Goal: Find contact information: Find contact information

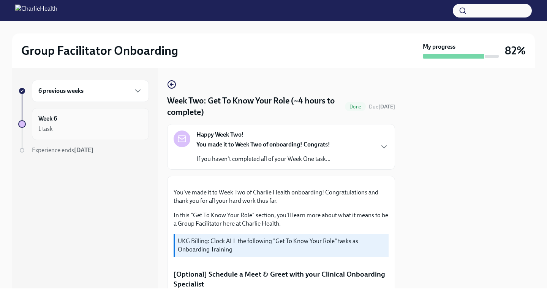
click at [49, 120] on h6 "Week 6" at bounding box center [47, 118] width 19 height 8
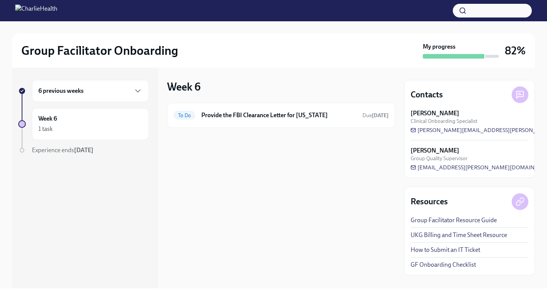
click at [74, 96] on div "6 previous weeks" at bounding box center [90, 91] width 117 height 22
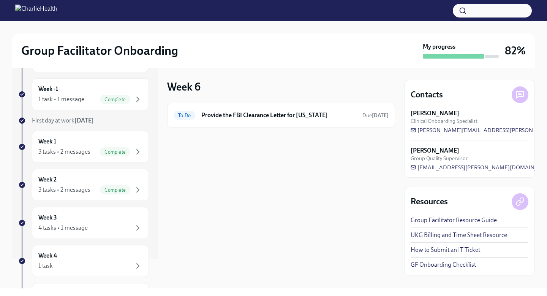
scroll to position [139, 0]
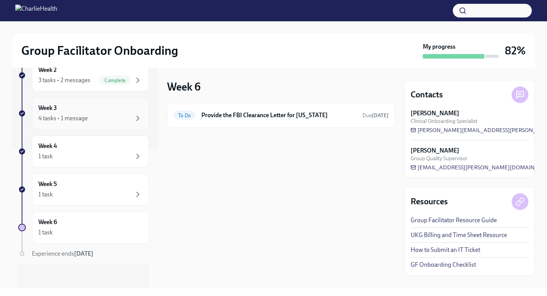
click at [126, 119] on div "4 tasks • 1 message" at bounding box center [90, 118] width 104 height 9
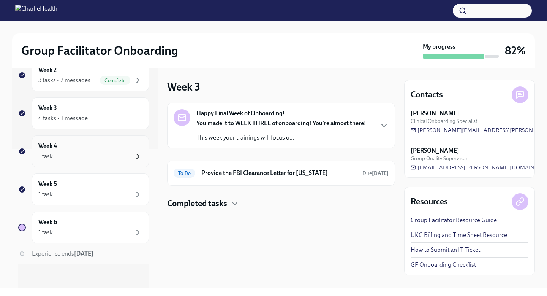
click at [137, 157] on icon "button" at bounding box center [138, 156] width 2 height 5
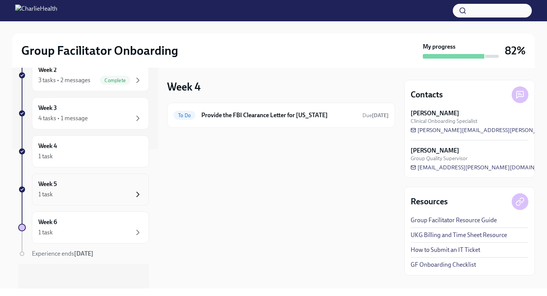
click at [133, 197] on icon "button" at bounding box center [137, 194] width 9 height 9
click at [429, 263] on link "GF Onboarding Checklist" at bounding box center [443, 264] width 65 height 8
click at [134, 79] on icon "button" at bounding box center [137, 80] width 9 height 9
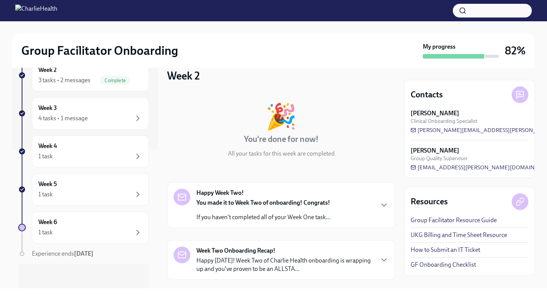
scroll to position [166, 0]
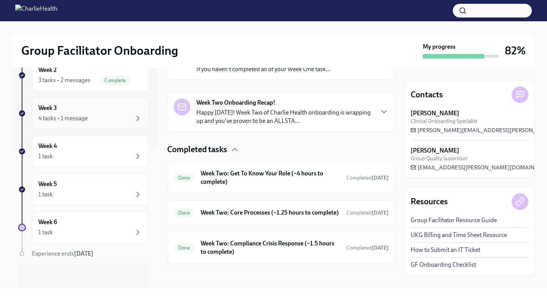
click at [97, 119] on div "4 tasks • 1 message" at bounding box center [90, 118] width 104 height 9
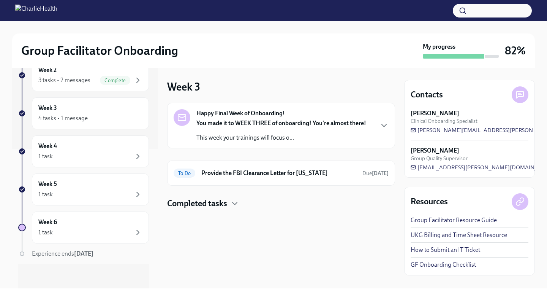
click at [377, 128] on div "Happy Final Week of Onboarding! You made it to WEEK THREE of onboarding! You're…" at bounding box center [281, 125] width 215 height 33
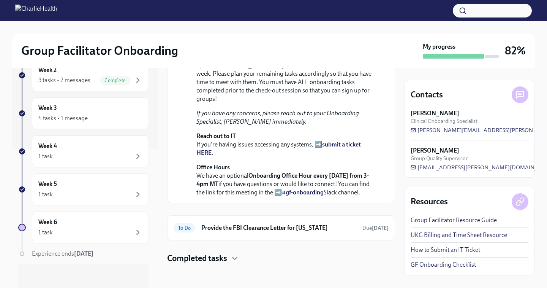
scroll to position [205, 0]
click at [426, 131] on span "[PERSON_NAME][EMAIL_ADDRESS][PERSON_NAME][DOMAIN_NAME]" at bounding box center [506, 130] width 190 height 8
drag, startPoint x: 518, startPoint y: 130, endPoint x: 407, endPoint y: 133, distance: 111.3
click at [407, 133] on div "Contacts [PERSON_NAME] Clinical Onboarding Specialist [PERSON_NAME][EMAIL_ADDRE…" at bounding box center [469, 129] width 131 height 98
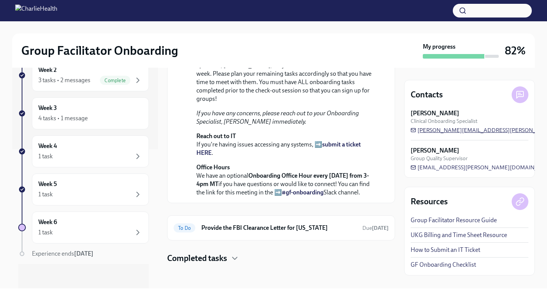
drag, startPoint x: 410, startPoint y: 136, endPoint x: 480, endPoint y: 132, distance: 70.0
click at [479, 133] on div "[PERSON_NAME] Clinical Onboarding Specialist [PERSON_NAME][EMAIL_ADDRESS][PERSO…" at bounding box center [470, 140] width 118 height 62
drag, startPoint x: 506, startPoint y: 134, endPoint x: 477, endPoint y: 131, distance: 28.7
click at [477, 131] on div "[PERSON_NAME] Clinical Onboarding Specialist [PERSON_NAME][EMAIL_ADDRESS][PERSO…" at bounding box center [470, 140] width 118 height 62
drag, startPoint x: 522, startPoint y: 133, endPoint x: 418, endPoint y: 131, distance: 104.1
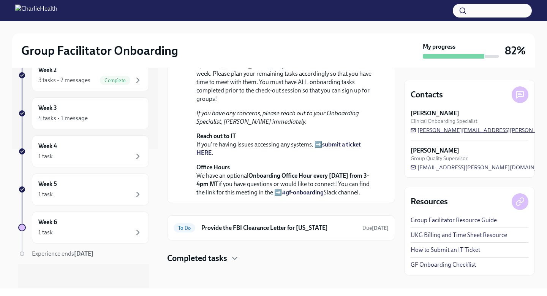
click at [418, 131] on div "[PERSON_NAME] Clinical Onboarding Specialist [PERSON_NAME][EMAIL_ADDRESS][PERSO…" at bounding box center [470, 121] width 118 height 25
drag, startPoint x: 408, startPoint y: 134, endPoint x: 500, endPoint y: 137, distance: 92.7
click at [481, 137] on div "Contacts [PERSON_NAME] Clinical Onboarding Specialist [PERSON_NAME][EMAIL_ADDRE…" at bounding box center [469, 129] width 131 height 98
drag, startPoint x: 506, startPoint y: 133, endPoint x: 429, endPoint y: 128, distance: 78.1
click at [429, 128] on div "[PERSON_NAME] Clinical Onboarding Specialist [PERSON_NAME][EMAIL_ADDRESS][PERSO…" at bounding box center [470, 121] width 118 height 25
